Goal: Task Accomplishment & Management: Complete application form

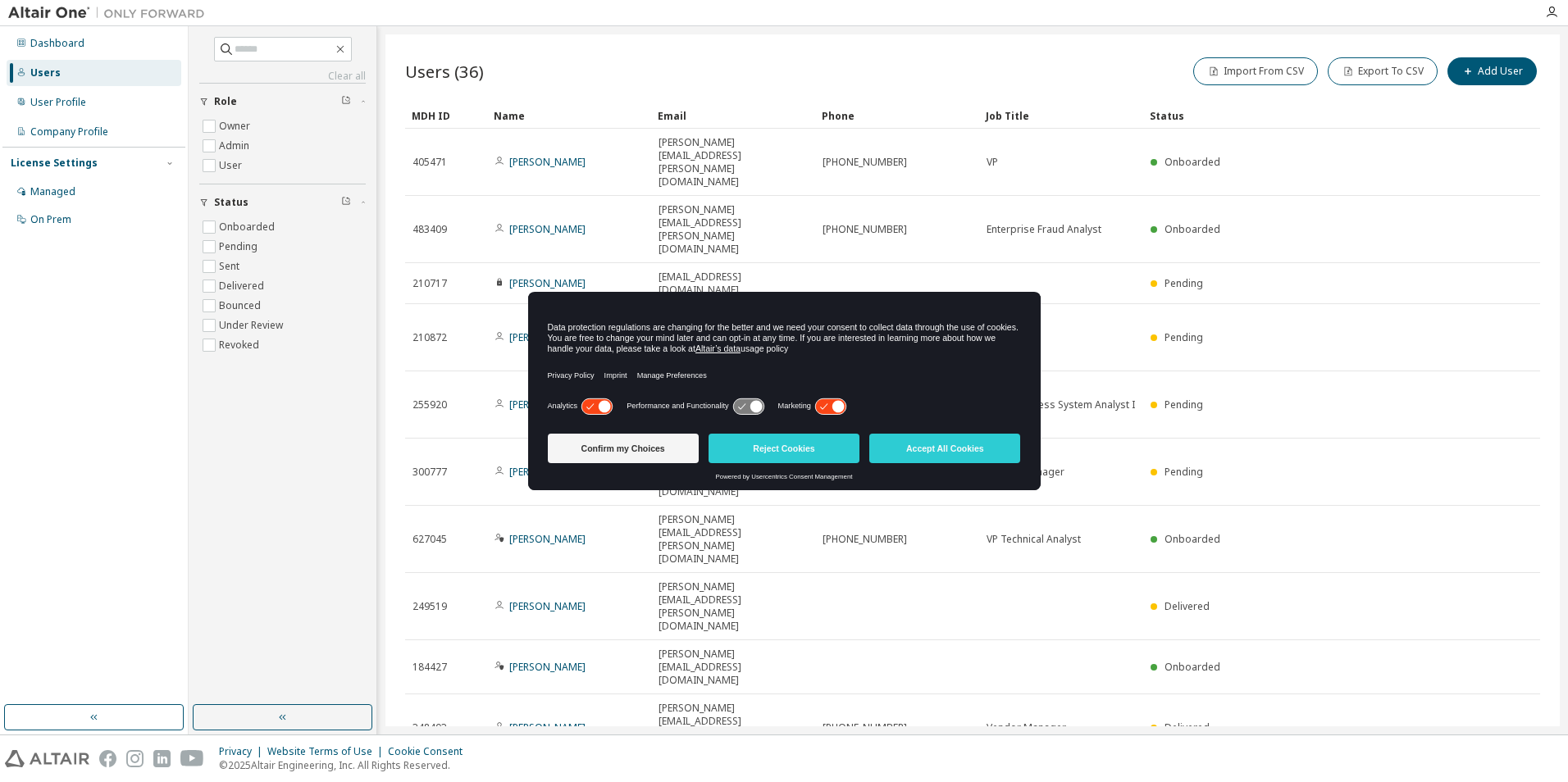
drag, startPoint x: 634, startPoint y: 452, endPoint x: 623, endPoint y: 496, distance: 45.4
click at [634, 452] on button "Confirm my Choices" at bounding box center [623, 449] width 150 height 30
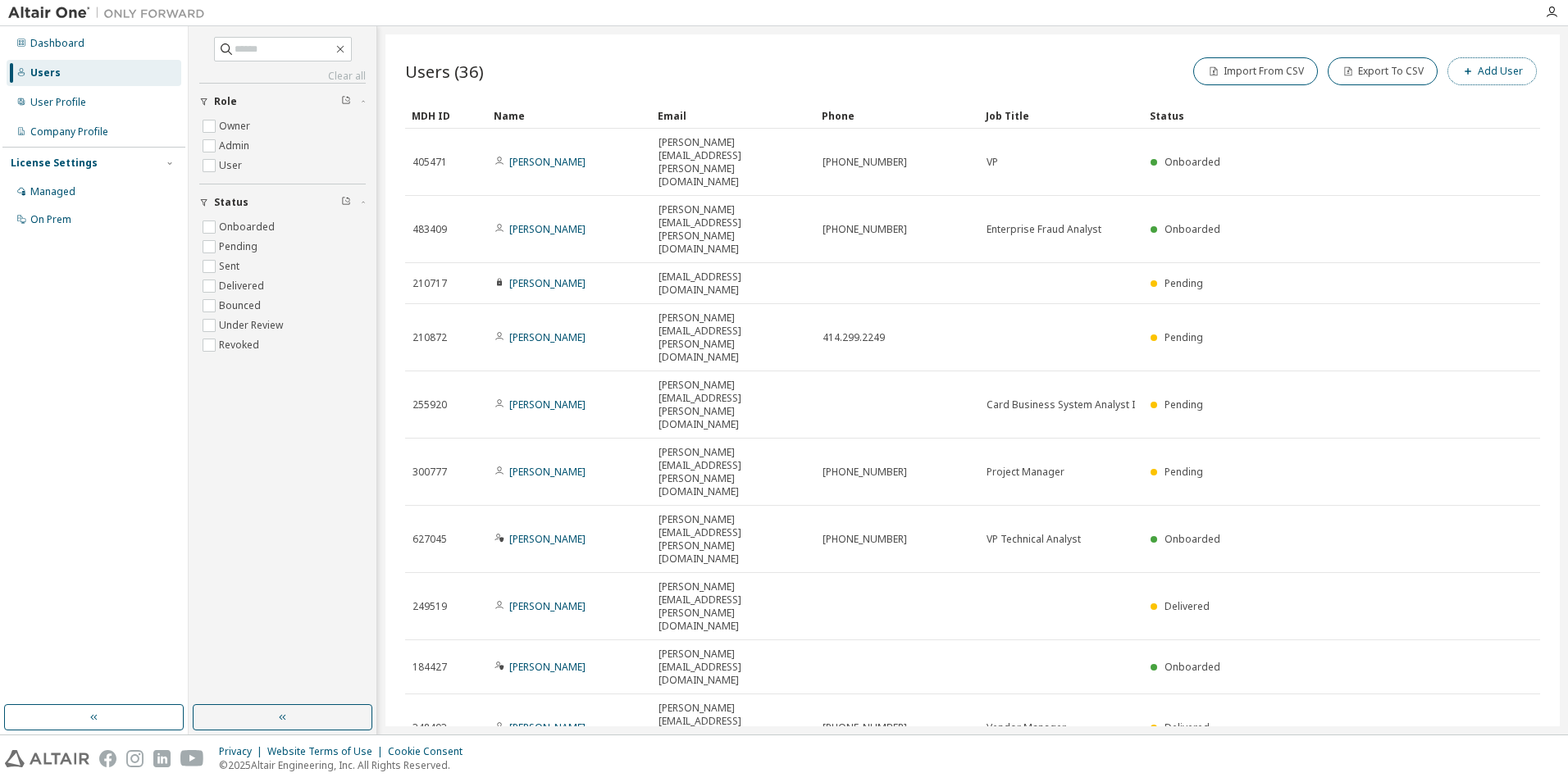
click at [1501, 77] on button "Add User" at bounding box center [1492, 71] width 89 height 28
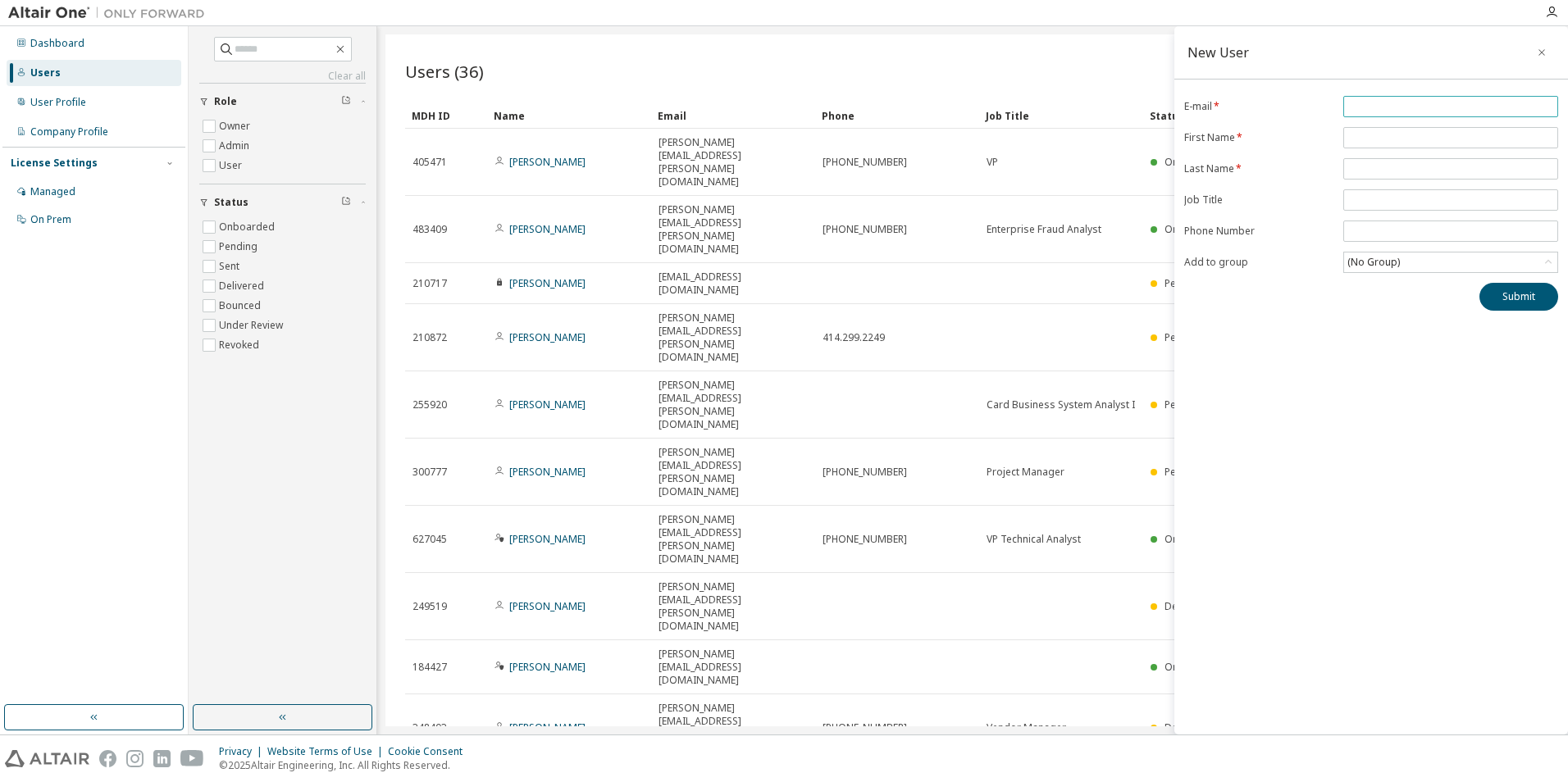
click at [1366, 104] on input "email" at bounding box center [1451, 106] width 206 height 14
click at [1367, 102] on input "email" at bounding box center [1451, 106] width 206 height 14
type input "**********"
type input "*"
type input "*****"
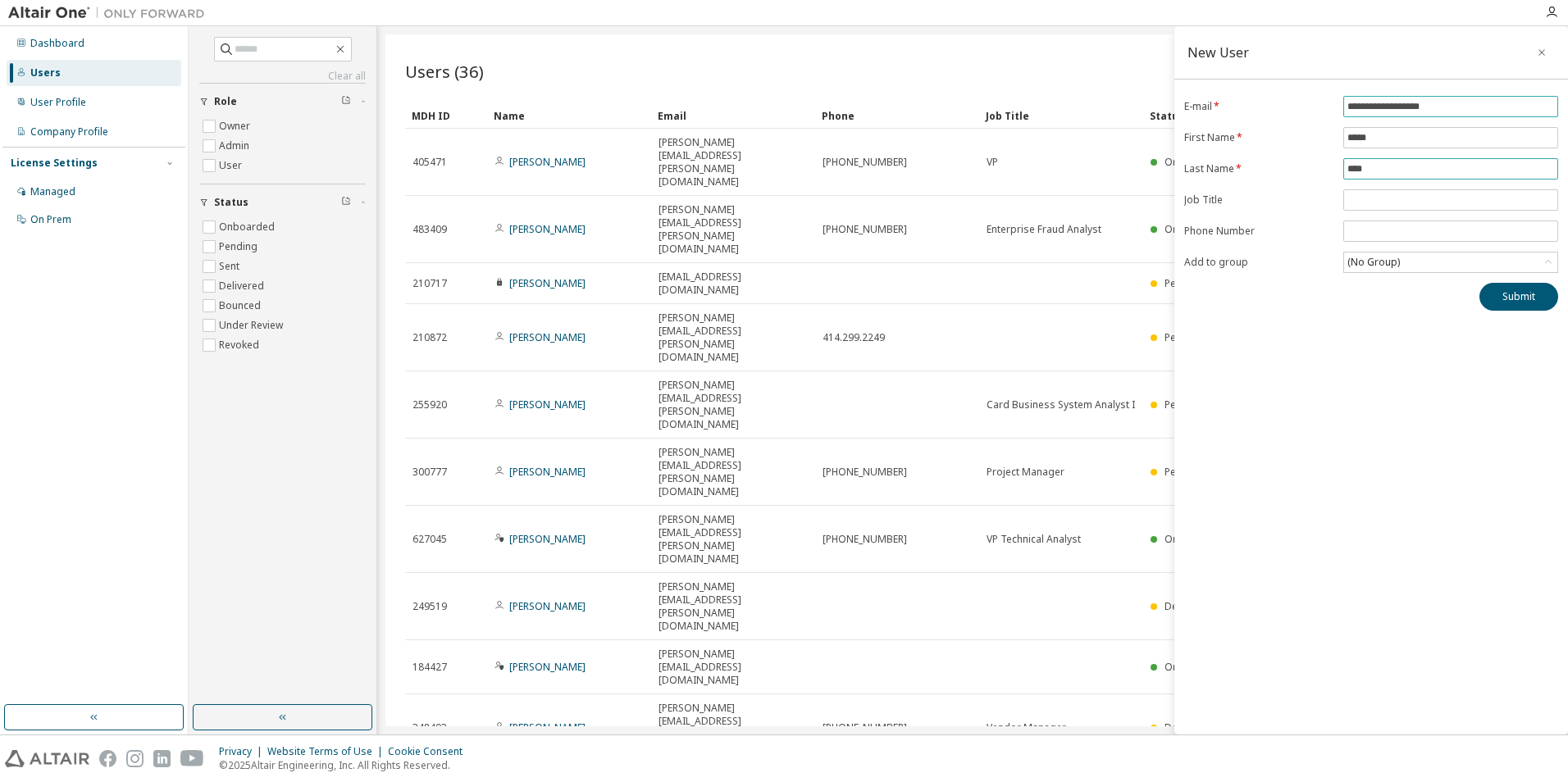
type input "****"
type input "**********"
click at [1412, 261] on div "(No Group)" at bounding box center [1451, 262] width 214 height 20
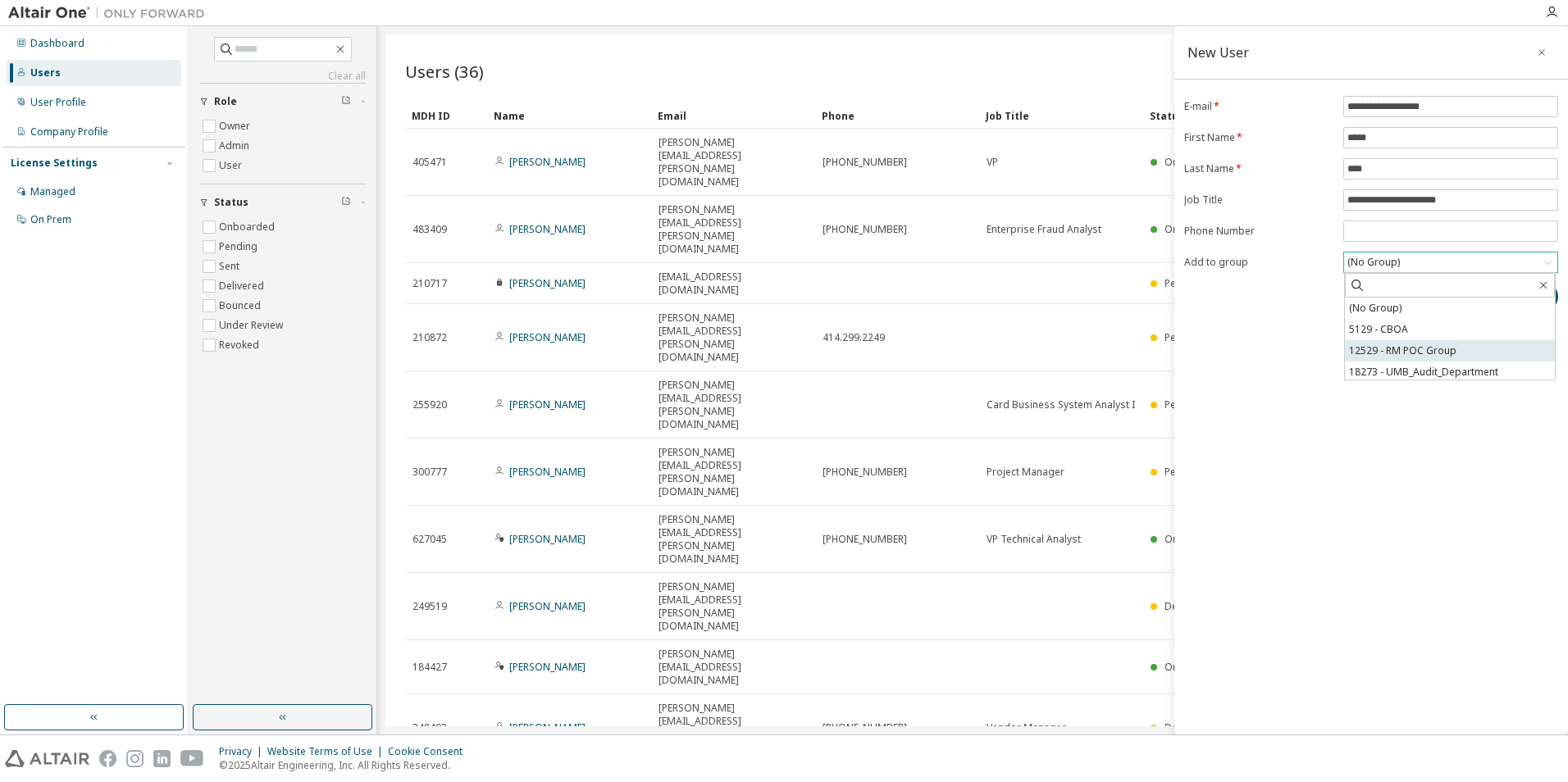
click at [1421, 352] on li "12529 - RM POC Group" at bounding box center [1450, 351] width 210 height 22
click at [1513, 300] on button "Submit" at bounding box center [1518, 296] width 78 height 28
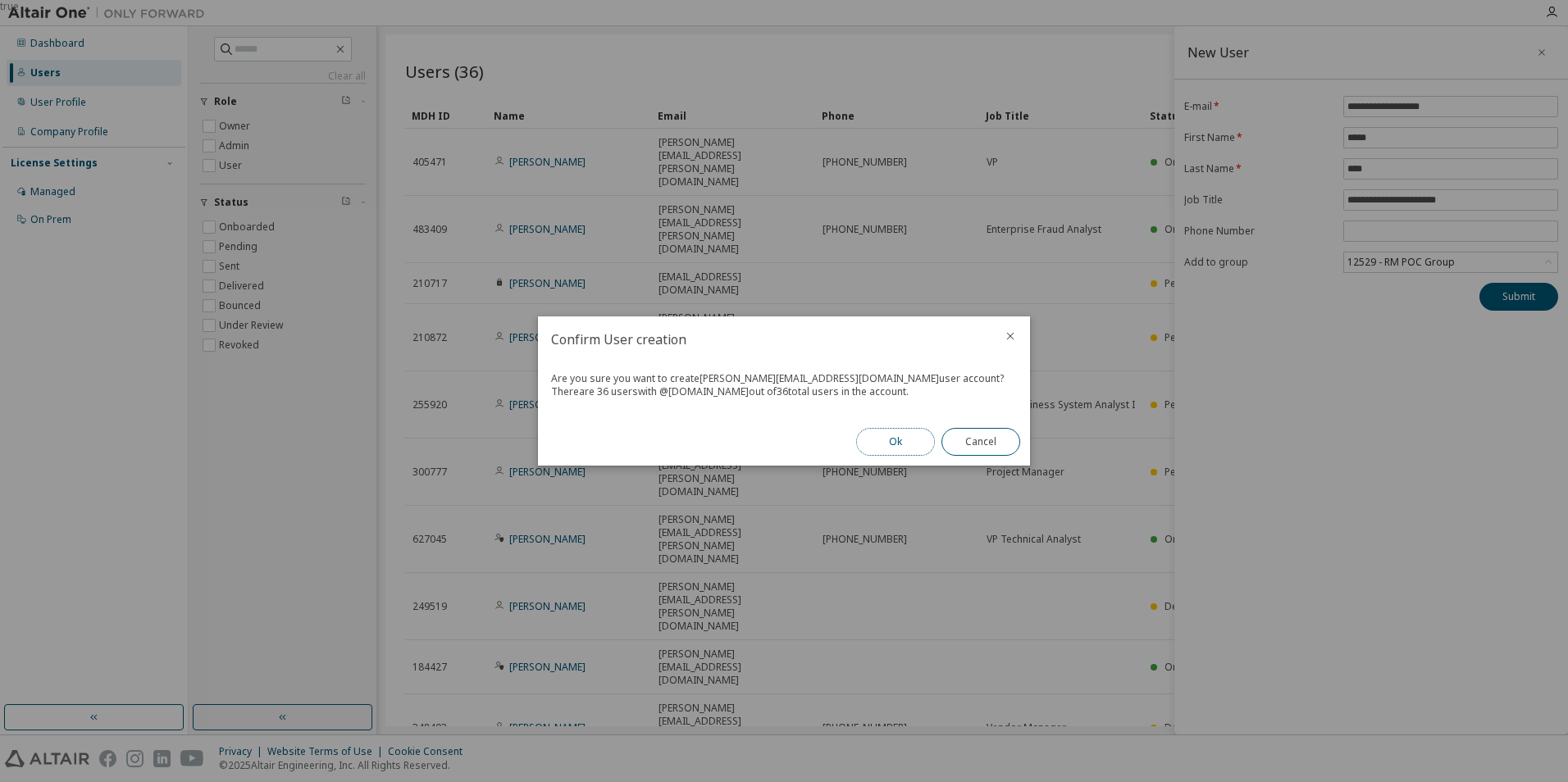
click at [884, 446] on button "Ok" at bounding box center [895, 441] width 78 height 28
click at [974, 443] on button "Close" at bounding box center [980, 441] width 78 height 28
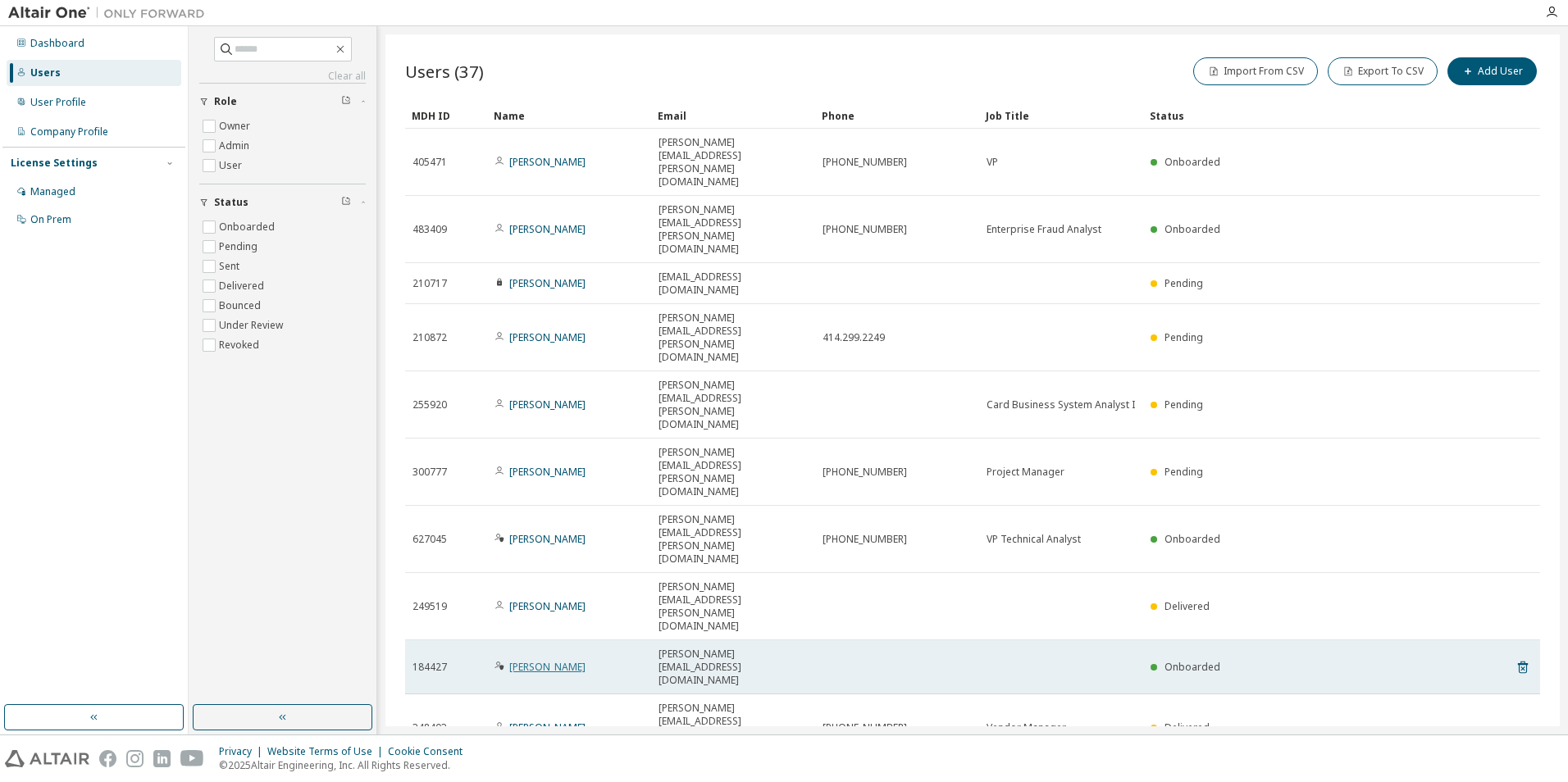
click at [552, 660] on link "[PERSON_NAME]" at bounding box center [547, 667] width 77 height 14
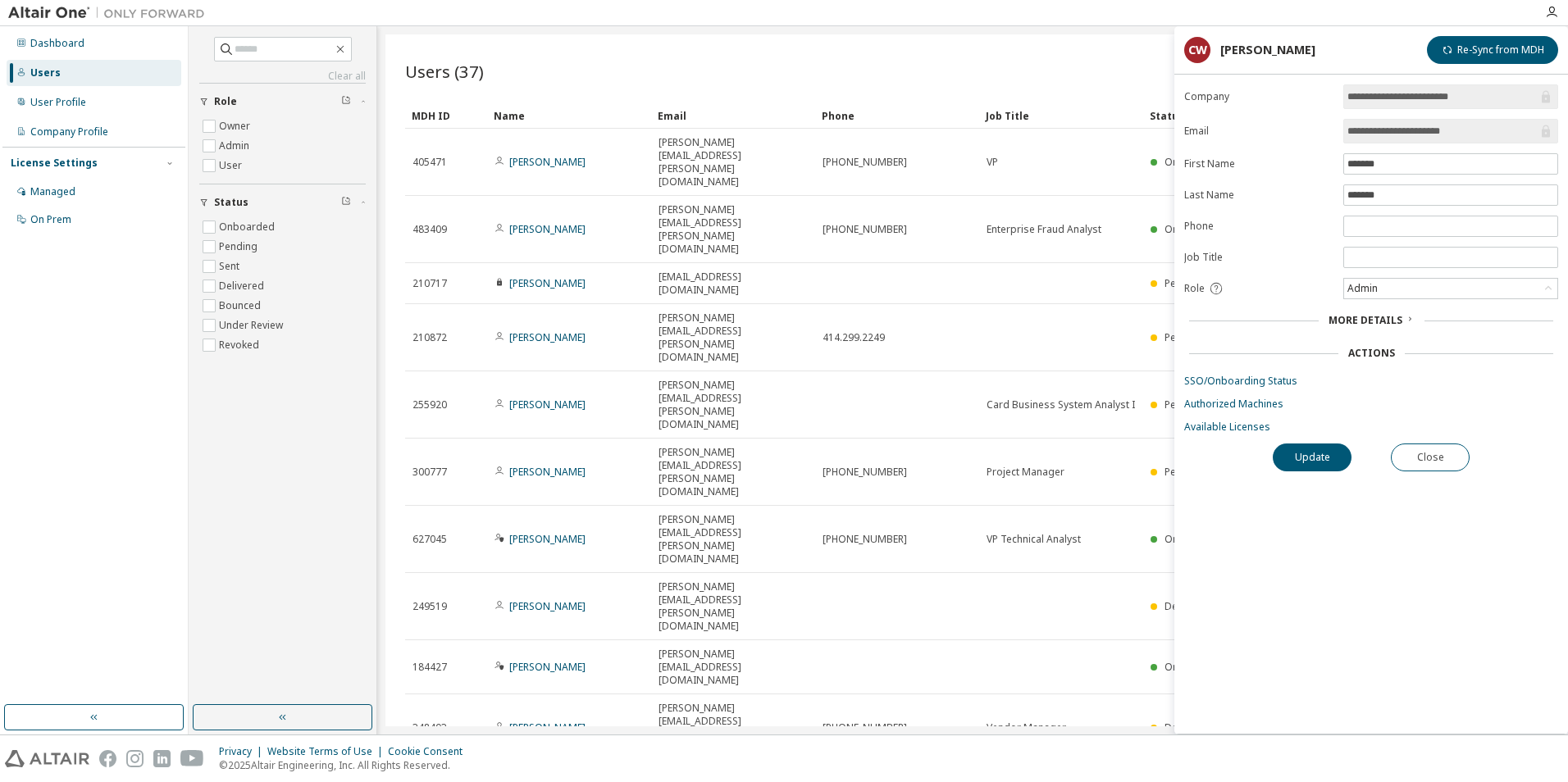
click at [1102, 624] on div "Users (37) Import From CSV Export To CSV Add User Clear Load Save Save As Field…" at bounding box center [972, 380] width 1174 height 692
click at [1431, 454] on button "Close" at bounding box center [1430, 457] width 78 height 28
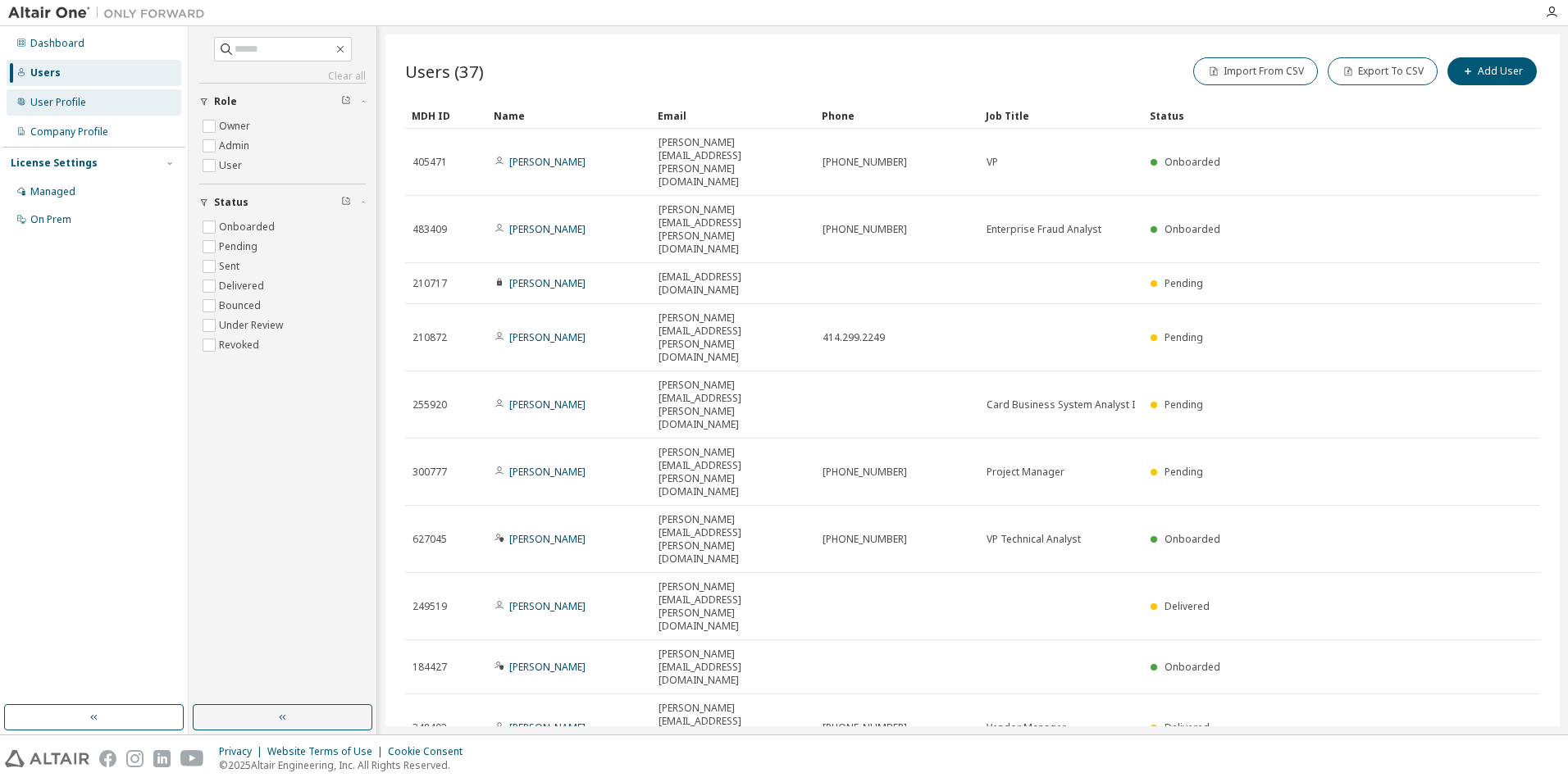
click at [66, 102] on div "User Profile" at bounding box center [59, 103] width 56 height 14
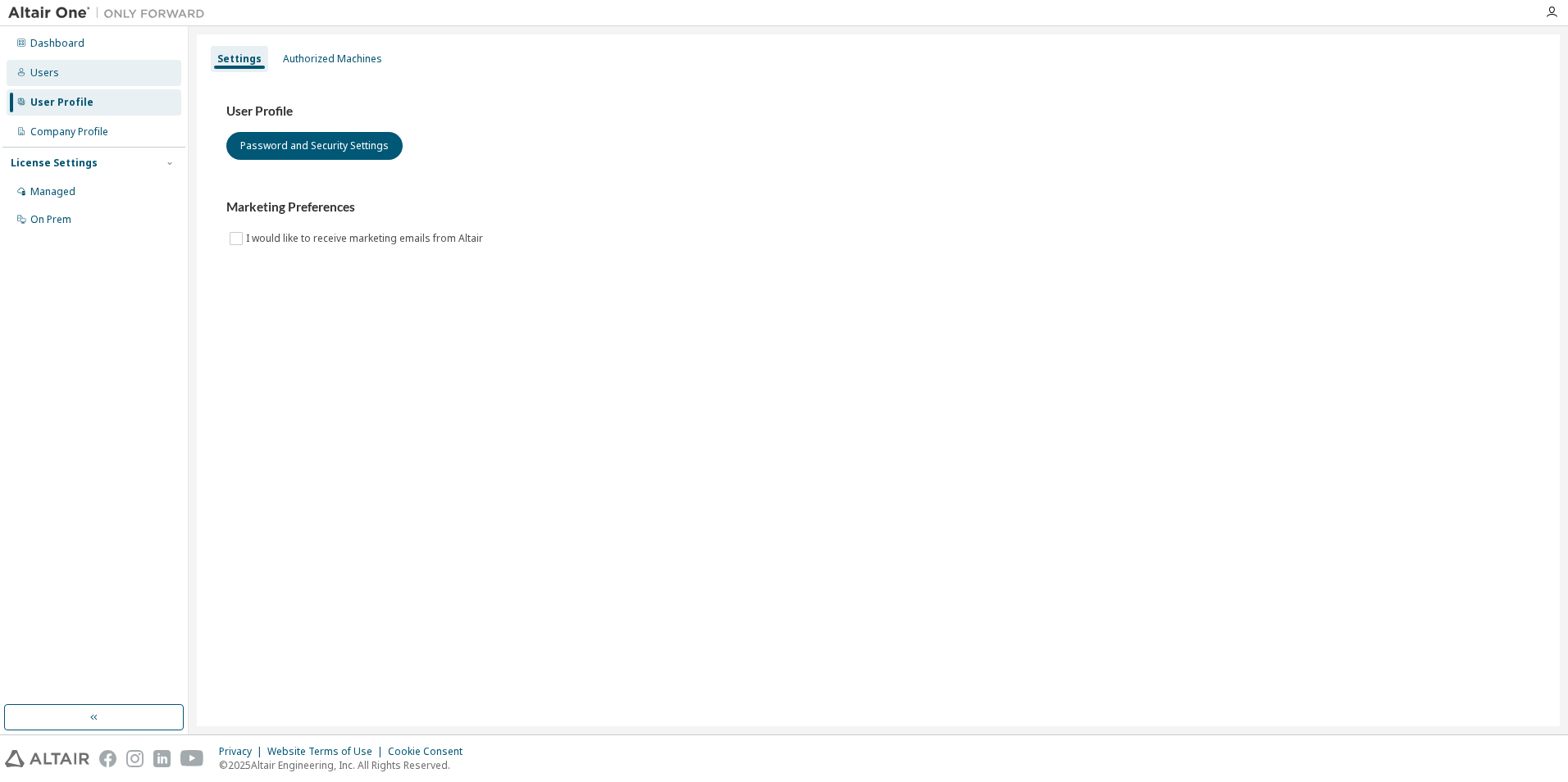
click at [51, 75] on div "Users" at bounding box center [45, 73] width 29 height 14
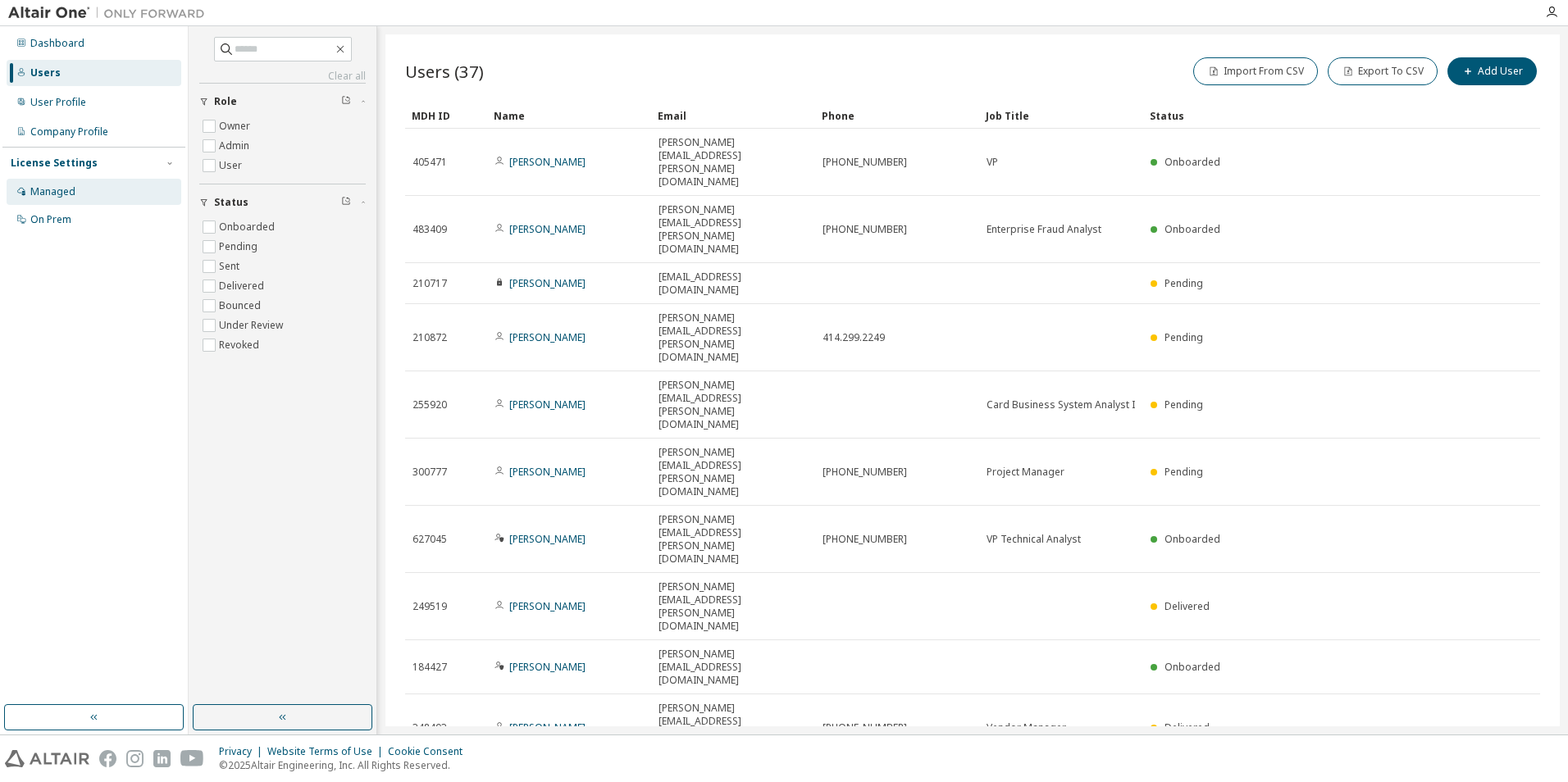
click at [98, 198] on div "Managed" at bounding box center [94, 191] width 175 height 26
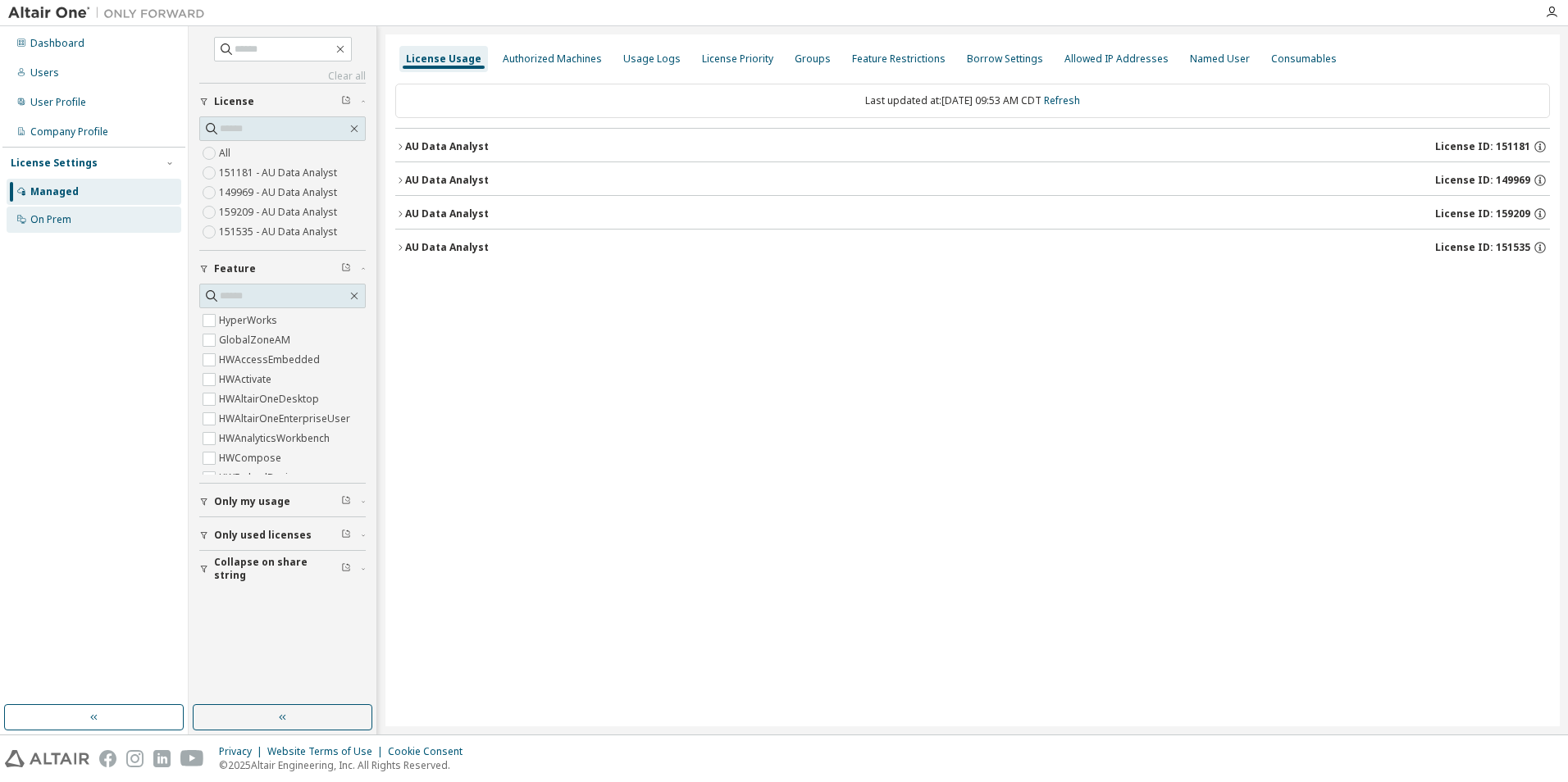
click at [105, 222] on div "On Prem" at bounding box center [94, 219] width 175 height 26
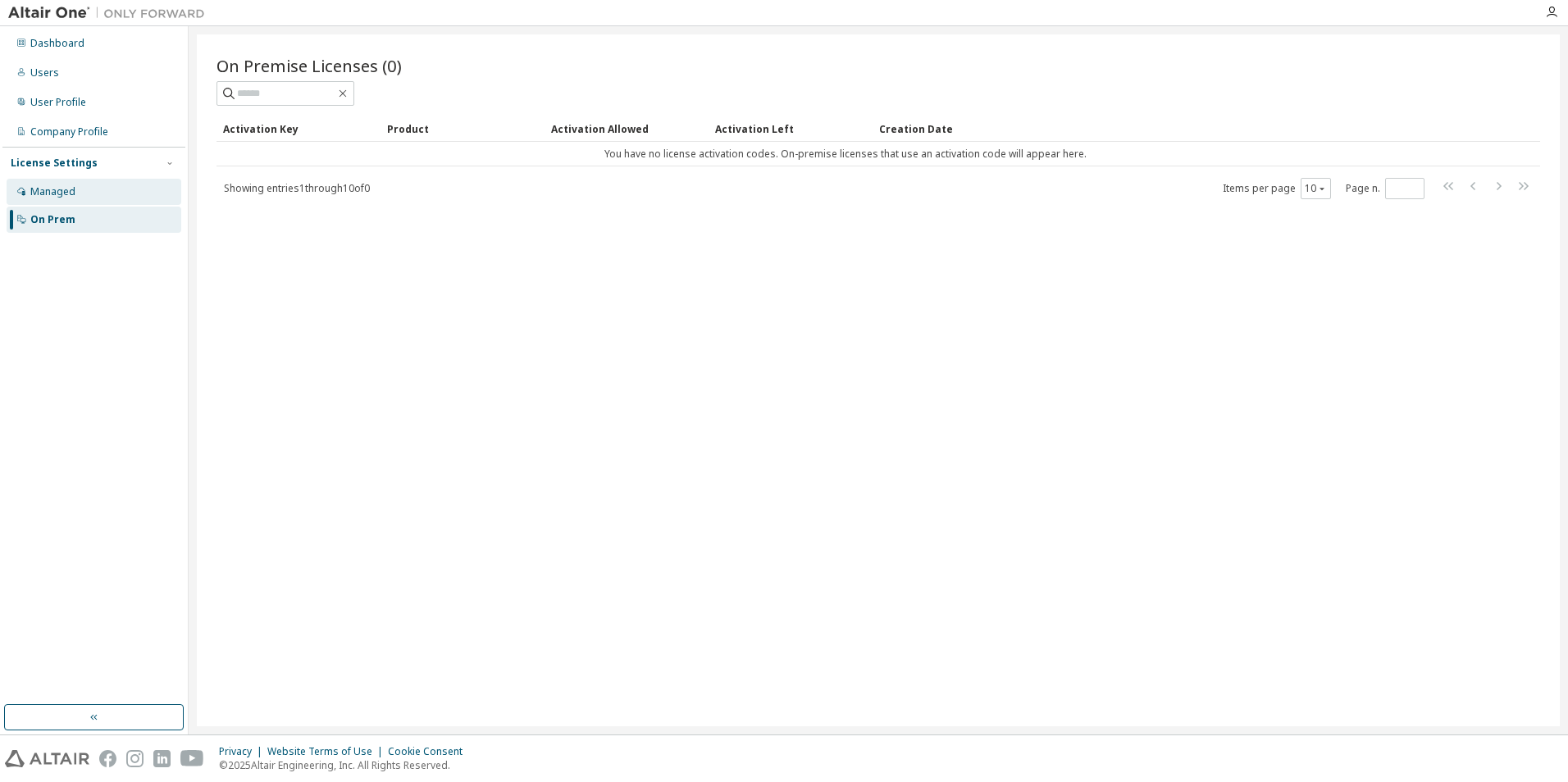
click at [102, 196] on div "Managed" at bounding box center [94, 191] width 175 height 26
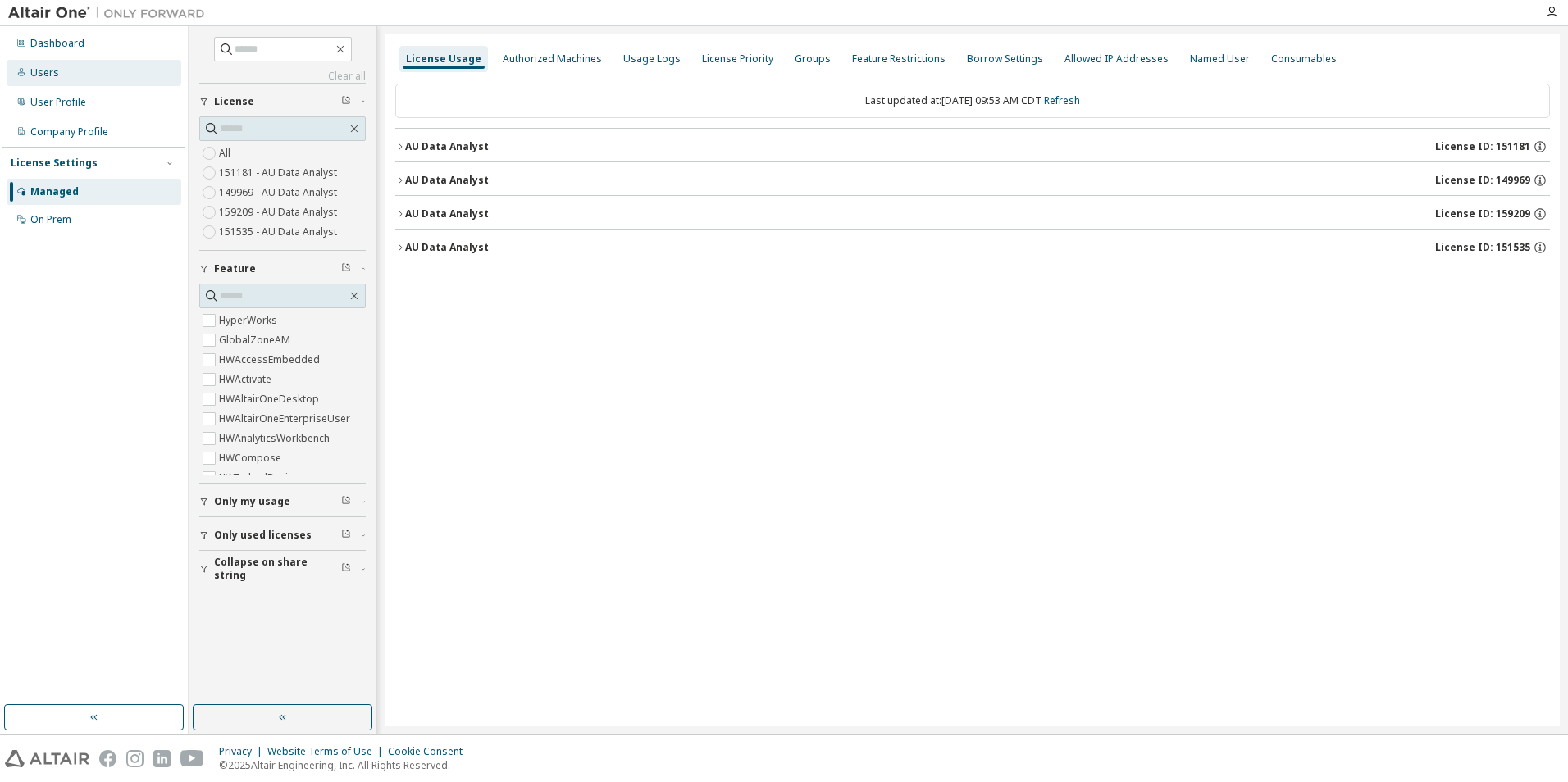
click at [96, 78] on div "Users" at bounding box center [94, 72] width 175 height 26
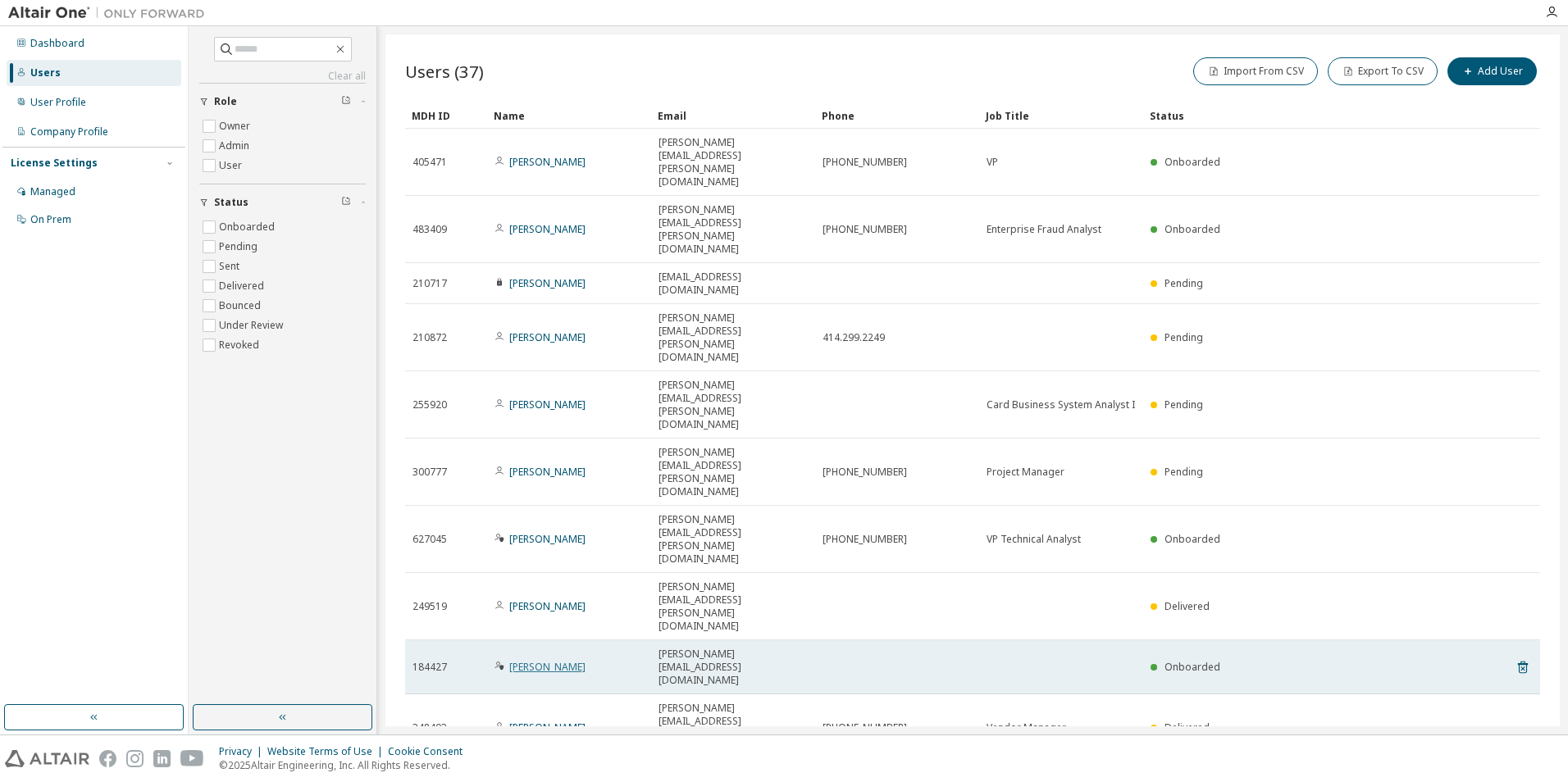
click at [542, 660] on link "[PERSON_NAME]" at bounding box center [547, 667] width 77 height 14
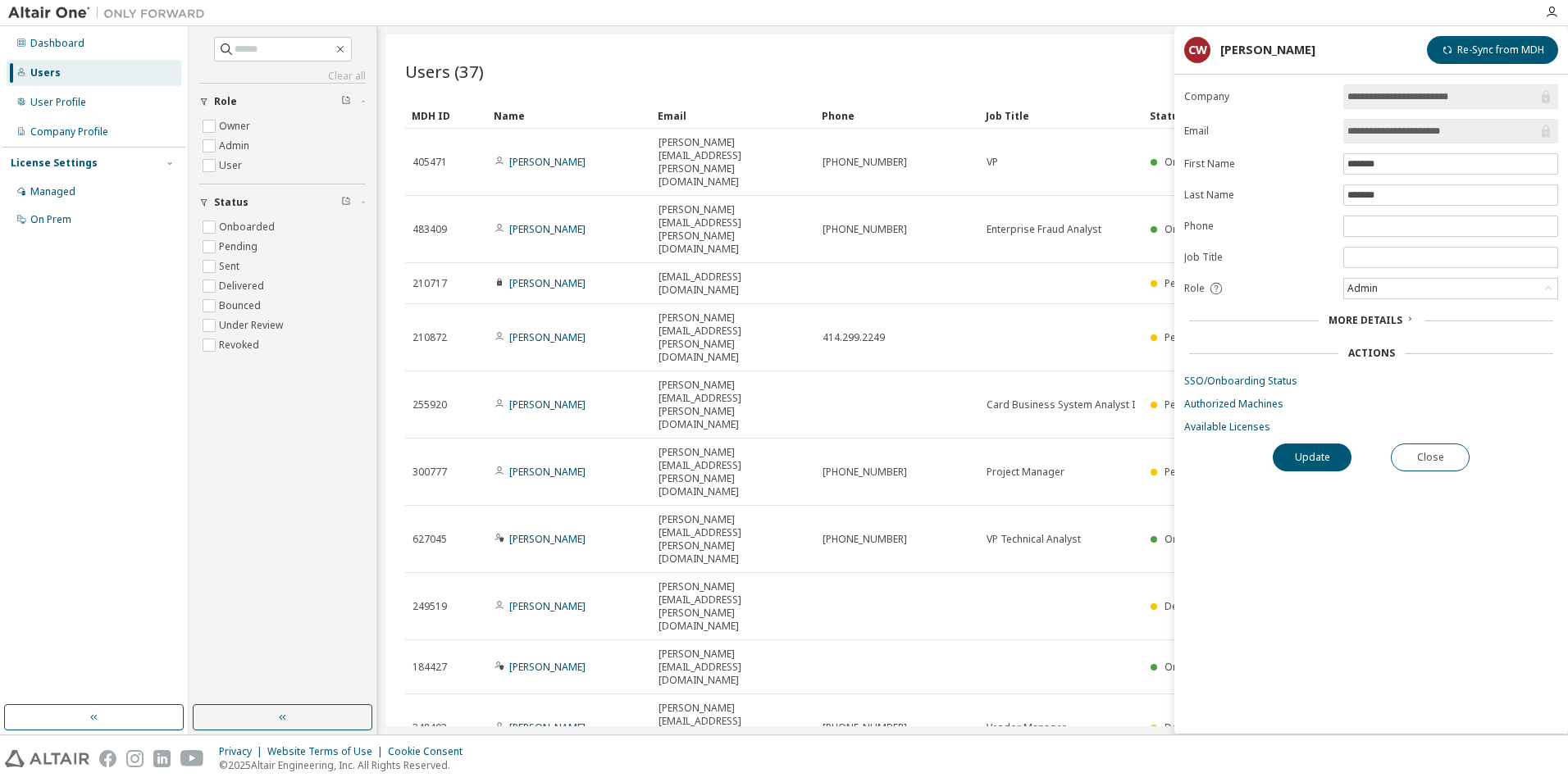
click at [1398, 321] on span "More Details" at bounding box center [1366, 320] width 74 height 14
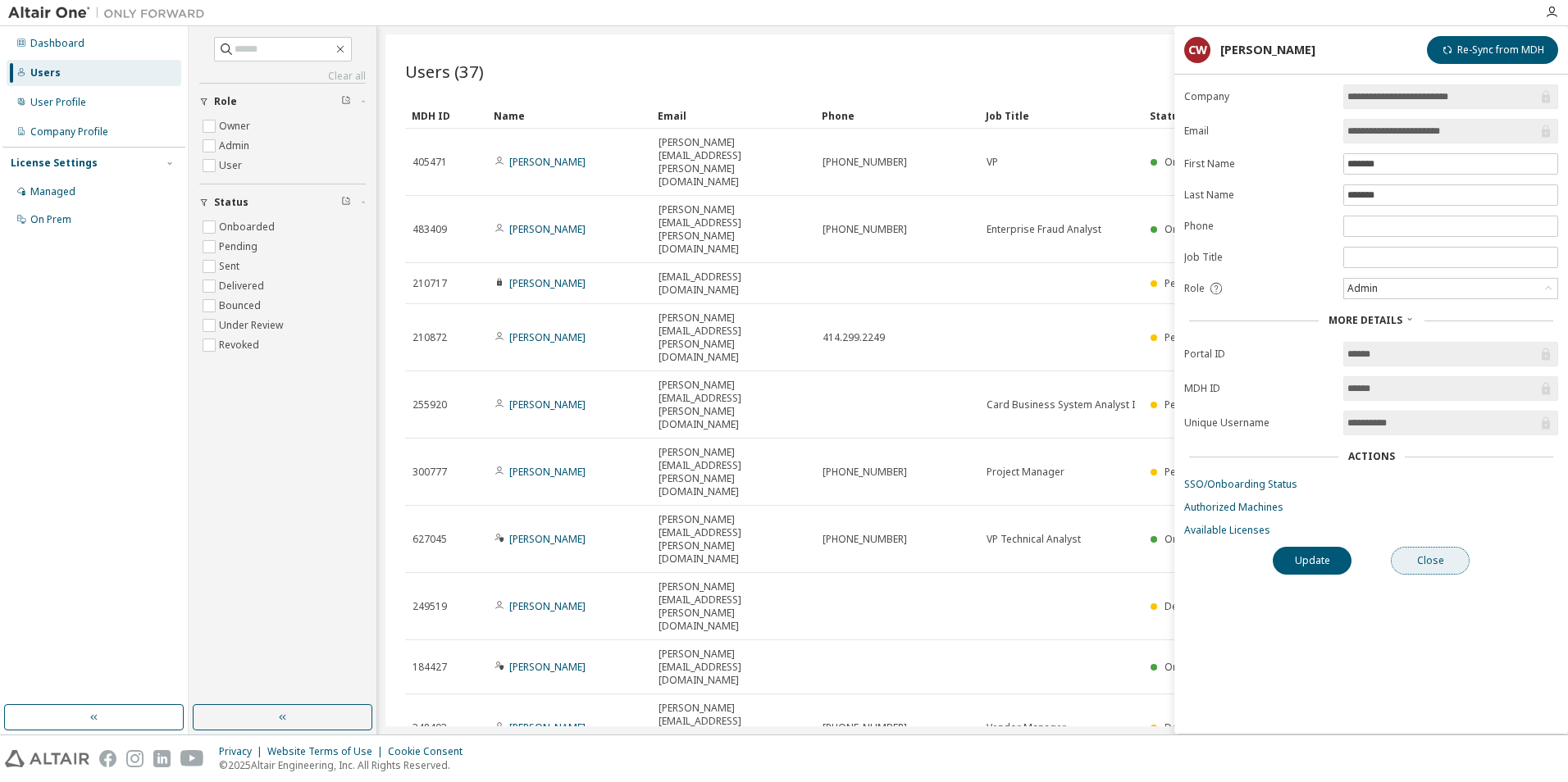
click at [1441, 567] on button "Close" at bounding box center [1430, 560] width 78 height 28
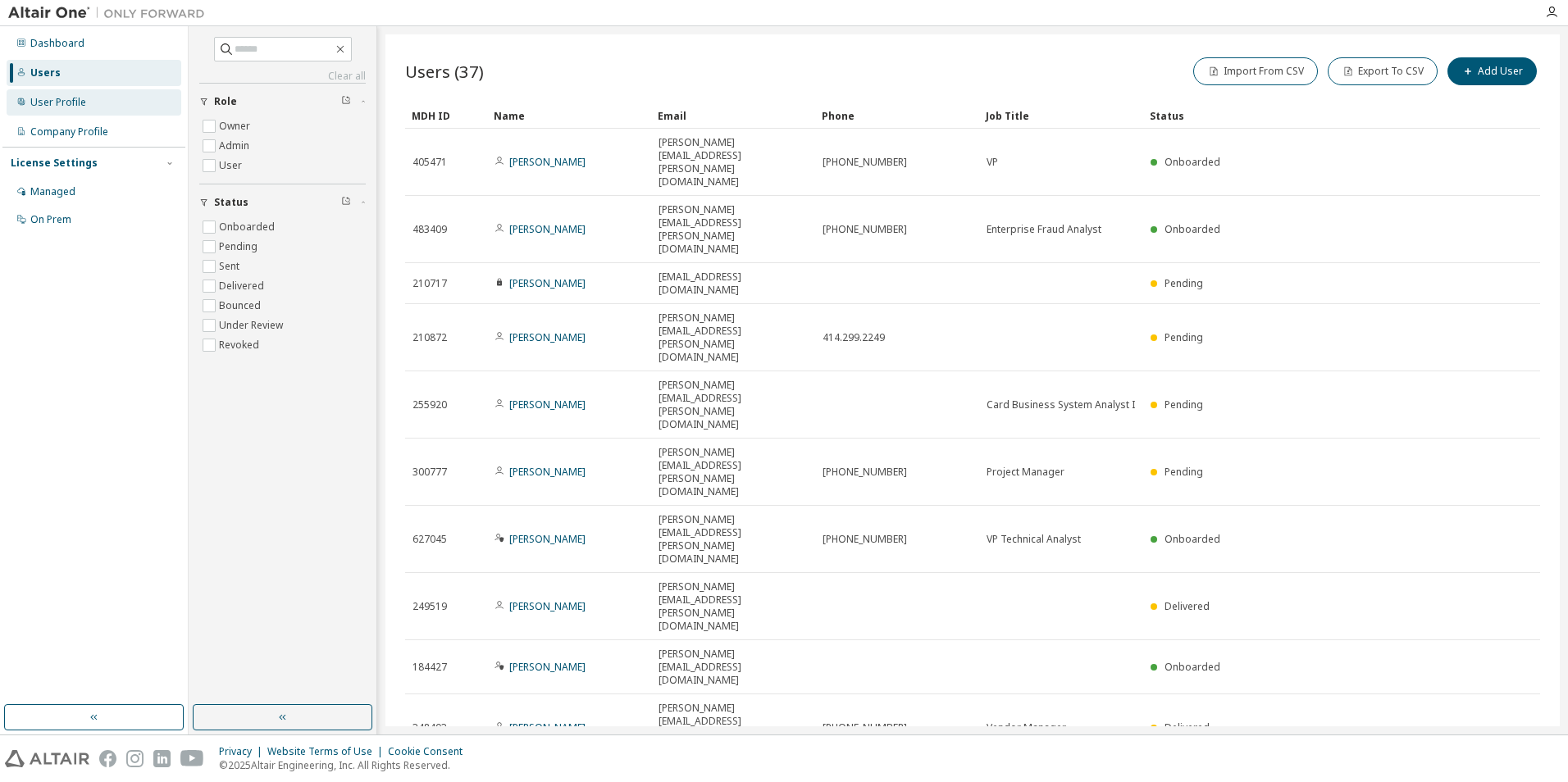
click at [77, 106] on div "User Profile" at bounding box center [59, 103] width 56 height 14
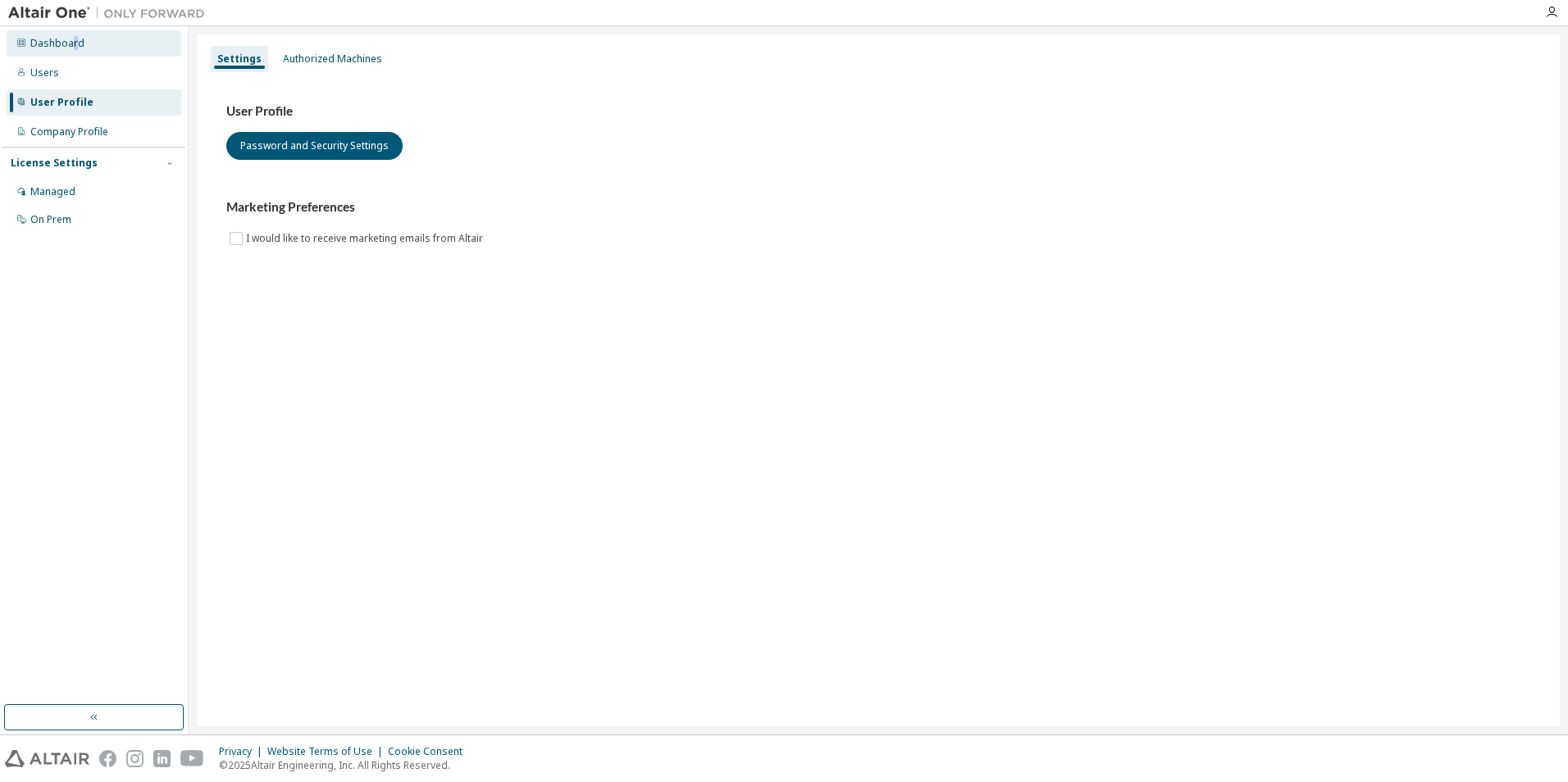
click at [74, 46] on div "Dashboard" at bounding box center [58, 43] width 54 height 14
